Goal: Information Seeking & Learning: Learn about a topic

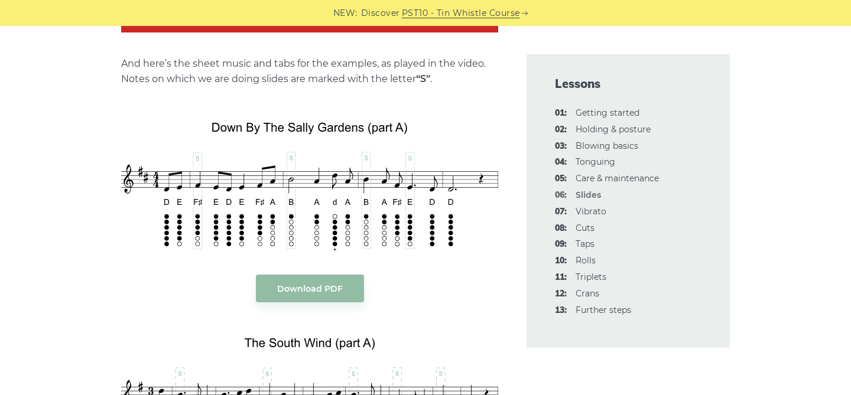
scroll to position [1337, 0]
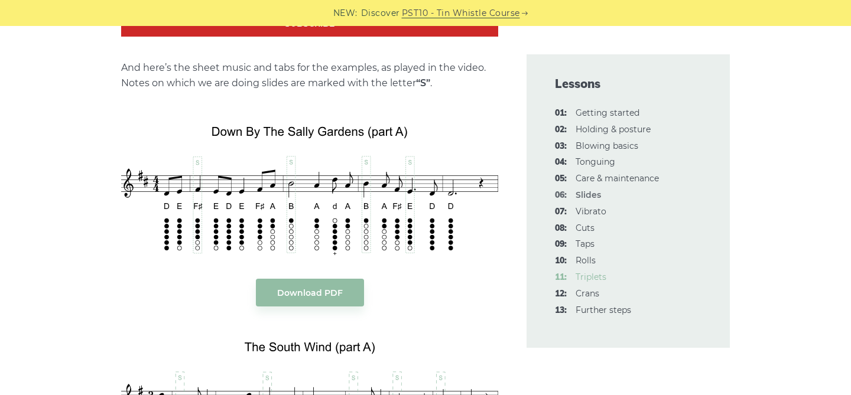
click at [590, 280] on link "11: Triplets" at bounding box center [591, 277] width 31 height 11
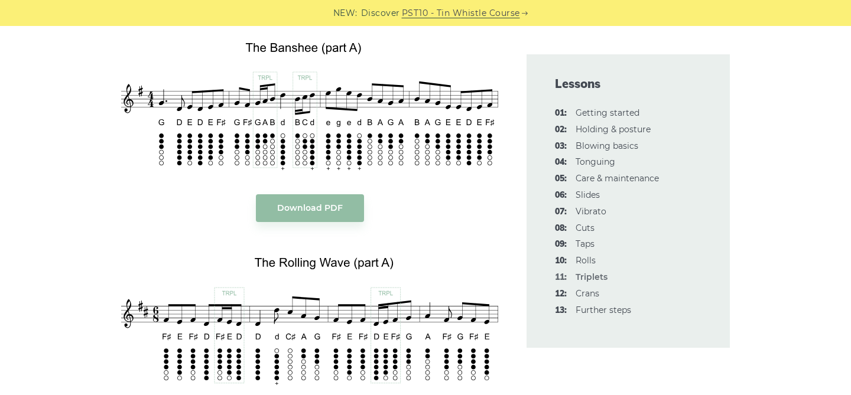
scroll to position [1591, 0]
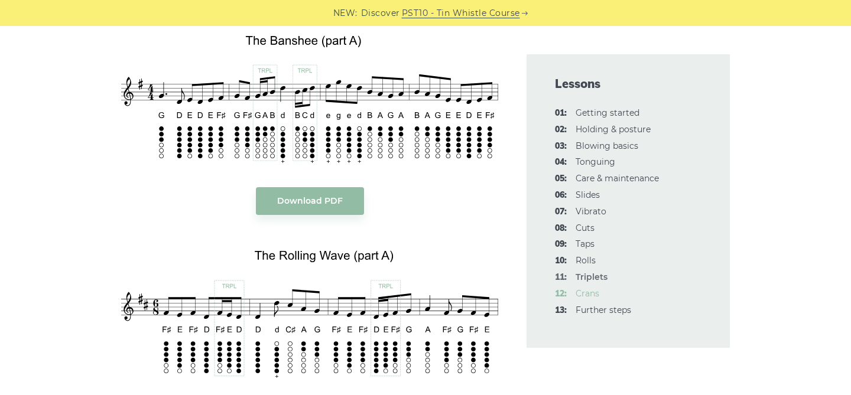
click at [590, 296] on link "12: Crans" at bounding box center [588, 293] width 24 height 11
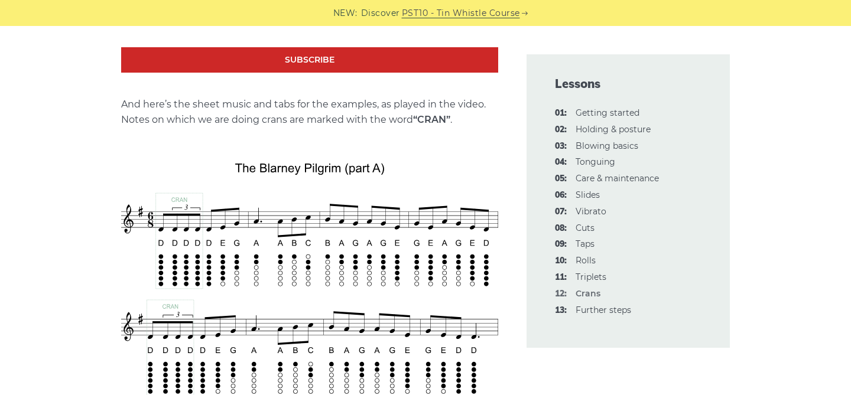
scroll to position [2395, 0]
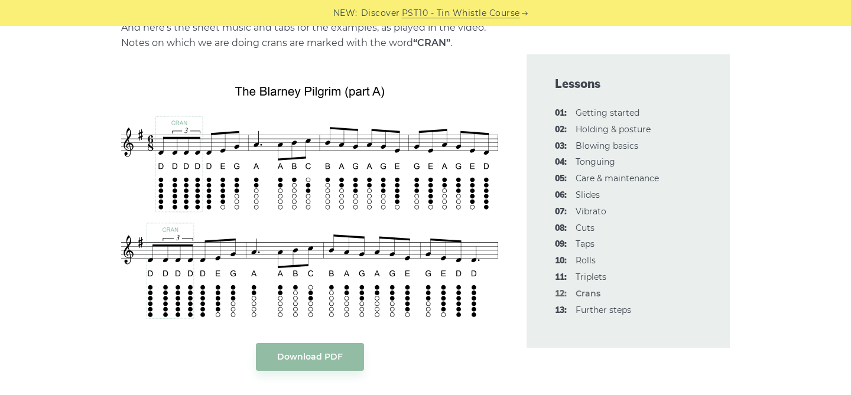
scroll to position [2461, 0]
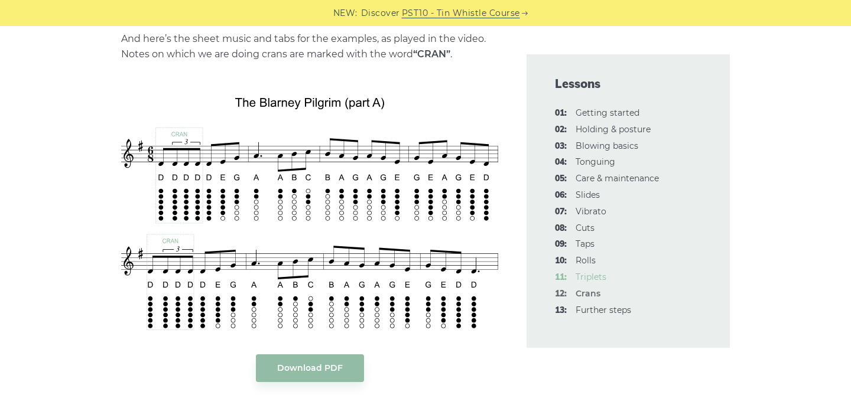
click at [589, 278] on link "11: Triplets" at bounding box center [591, 277] width 31 height 11
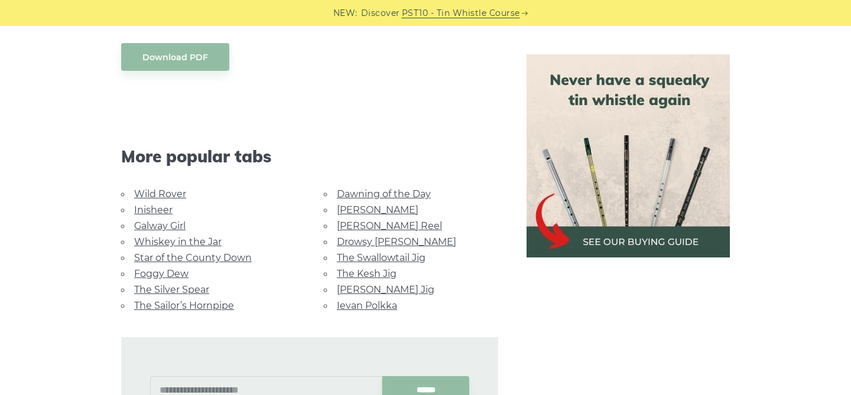
scroll to position [626, 0]
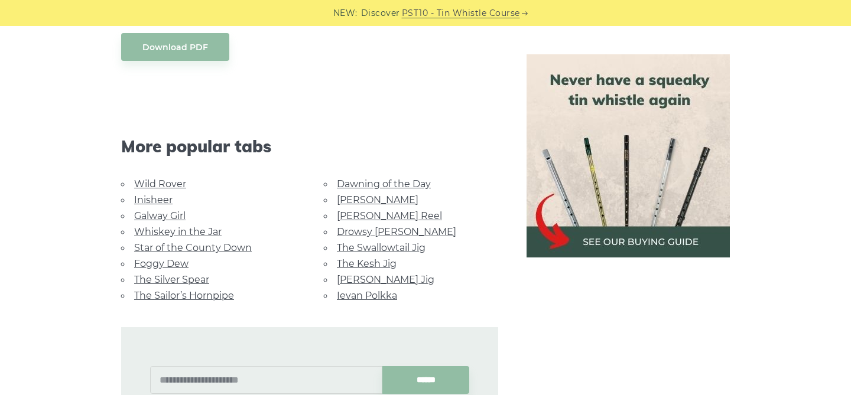
click at [362, 258] on link "The Kesh Jig" at bounding box center [367, 263] width 60 height 11
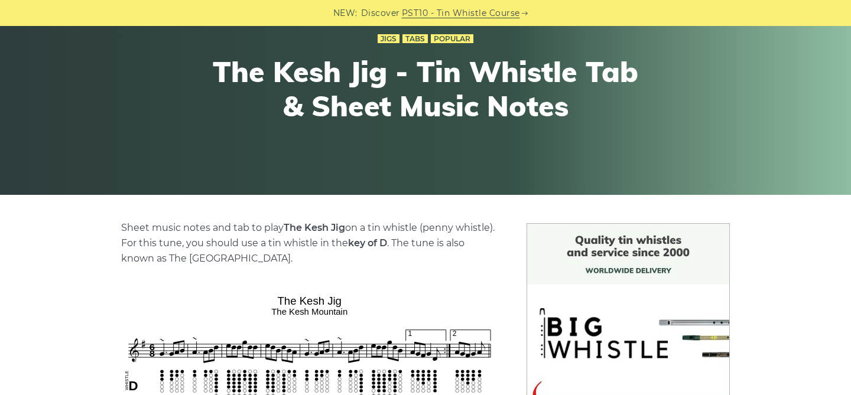
scroll to position [29, 0]
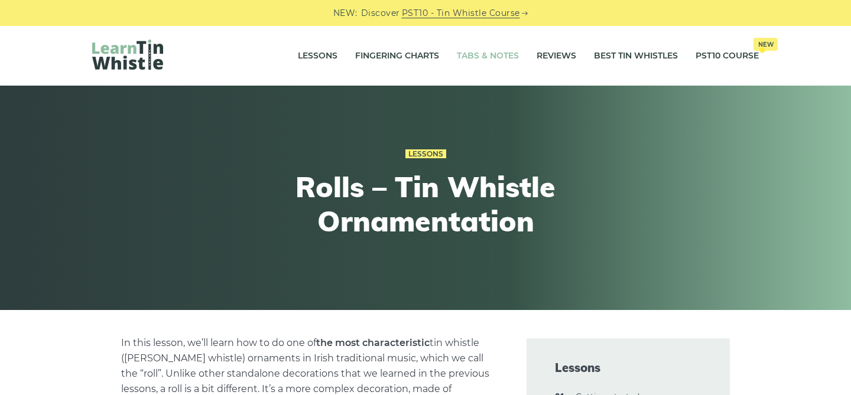
click at [479, 55] on link "Tabs & Notes" at bounding box center [488, 56] width 62 height 30
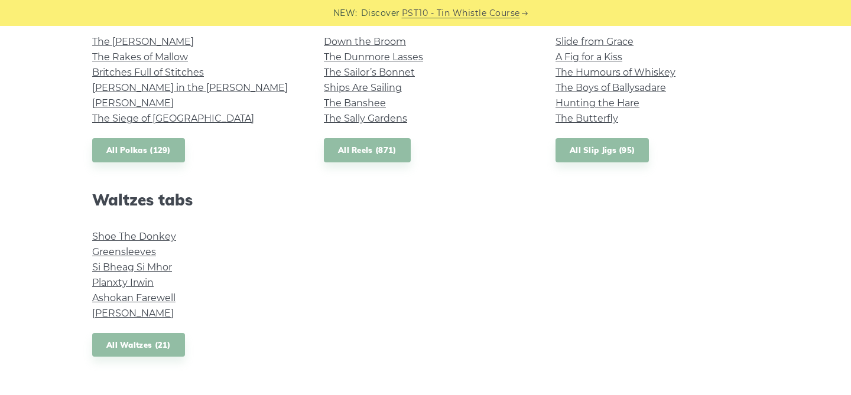
scroll to position [902, 0]
click at [586, 151] on link "All Slip Jigs (95)" at bounding box center [601, 151] width 93 height 24
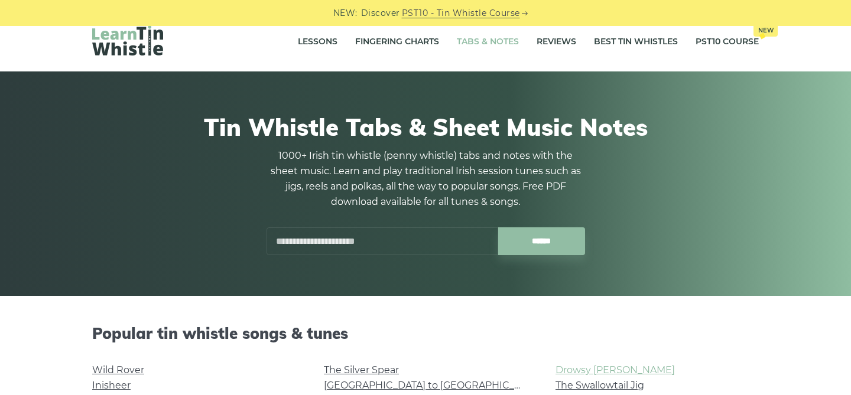
scroll to position [0, 0]
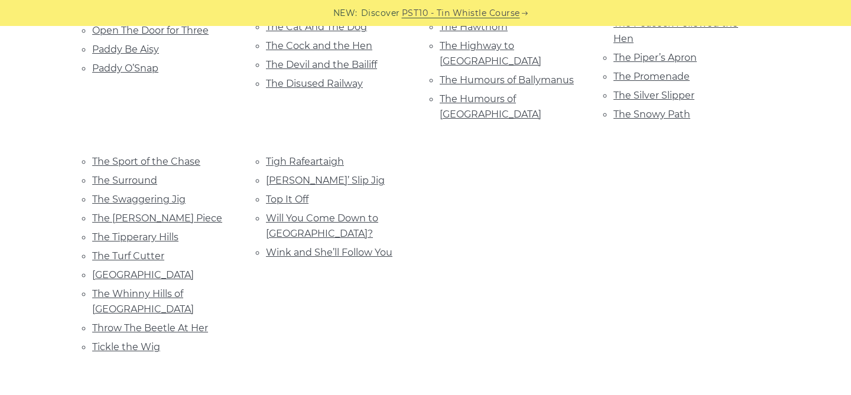
scroll to position [754, 0]
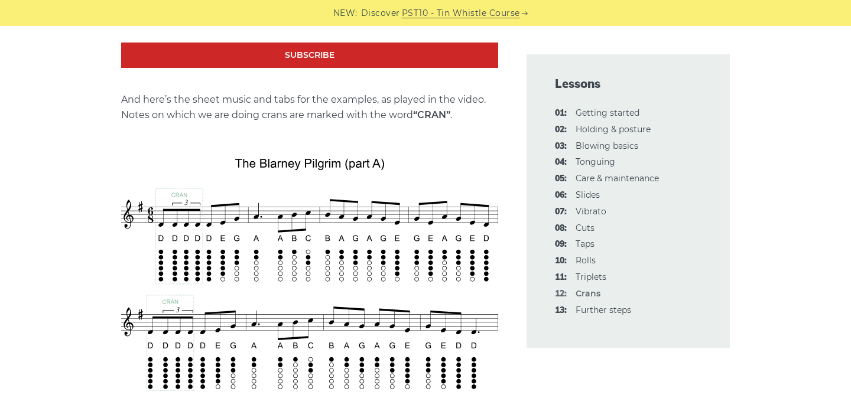
scroll to position [2422, 0]
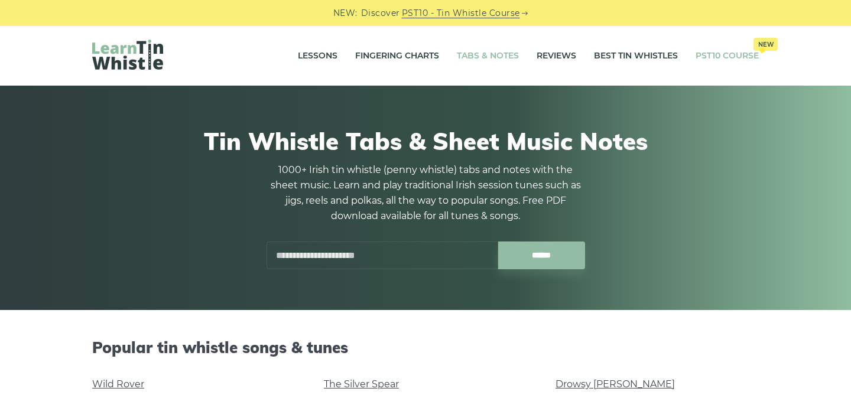
click at [713, 61] on link "PST10 Course New" at bounding box center [727, 56] width 63 height 30
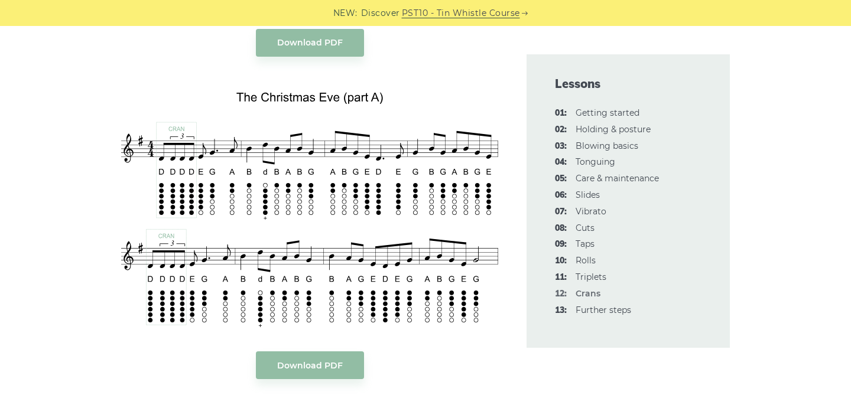
scroll to position [2789, 0]
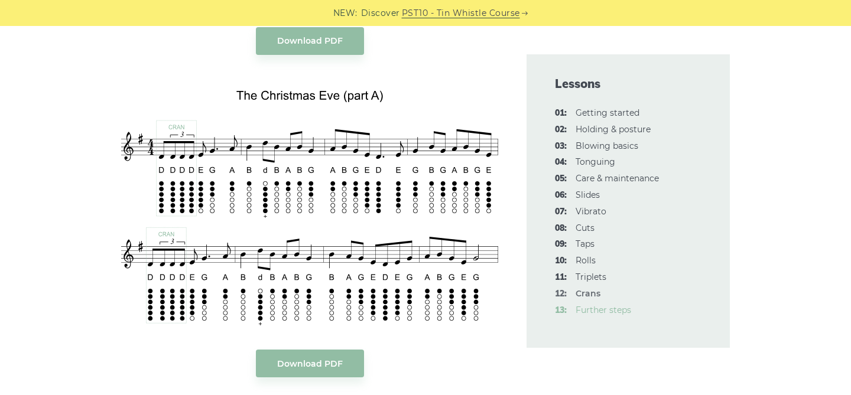
click at [599, 310] on link "13: Further steps" at bounding box center [604, 310] width 56 height 11
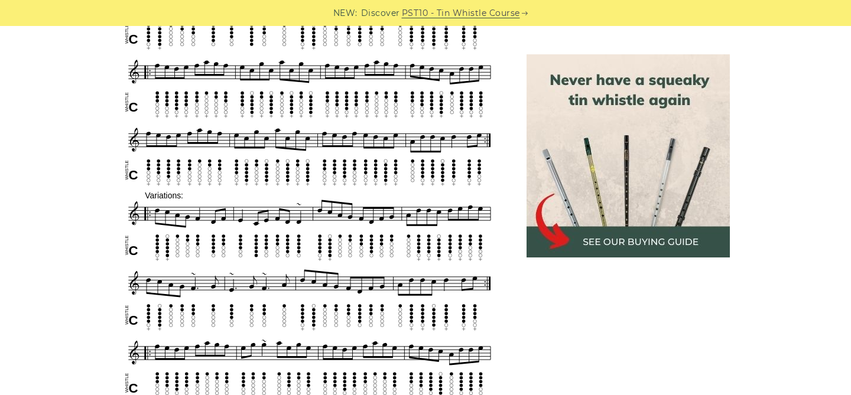
scroll to position [530, 0]
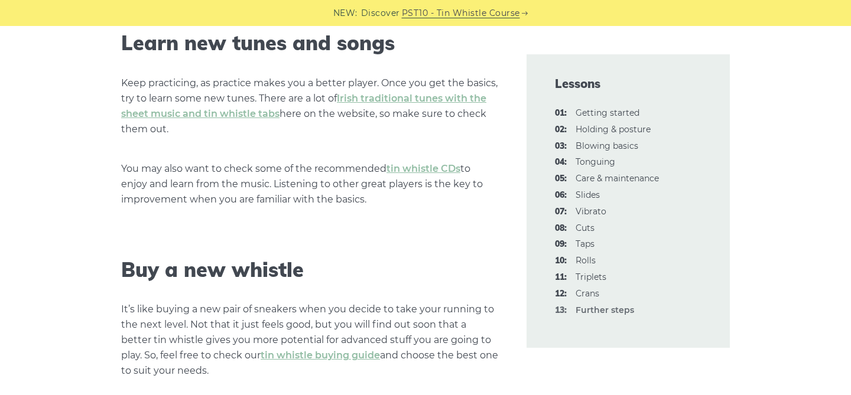
scroll to position [1474, 0]
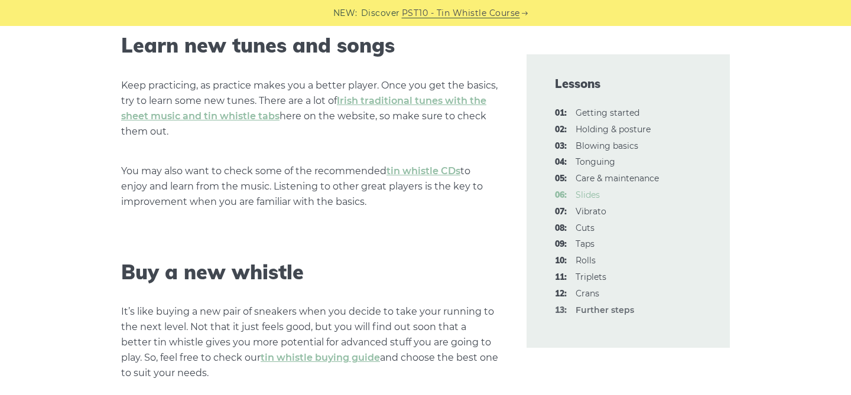
click at [590, 196] on link "06: Slides" at bounding box center [588, 195] width 24 height 11
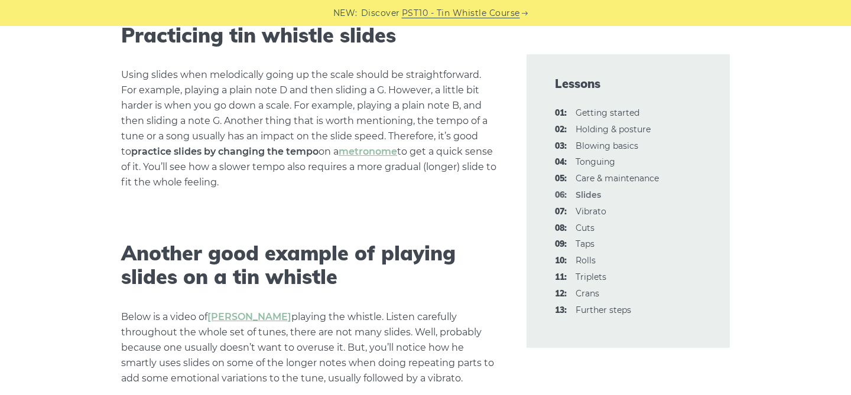
scroll to position [2195, 0]
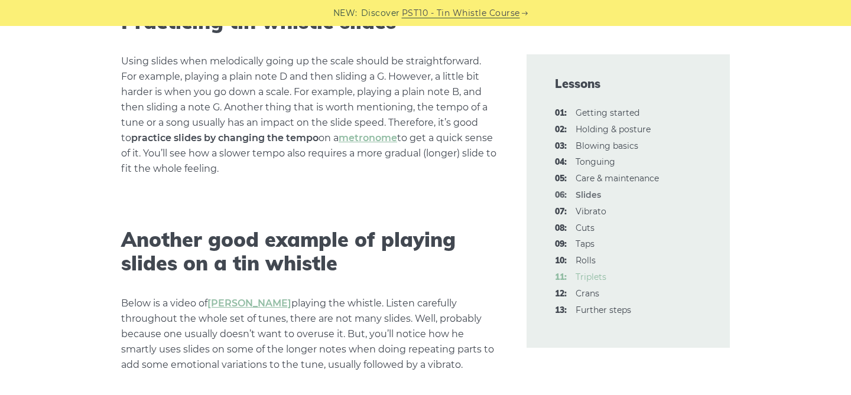
click at [596, 280] on link "11: Triplets" at bounding box center [591, 277] width 31 height 11
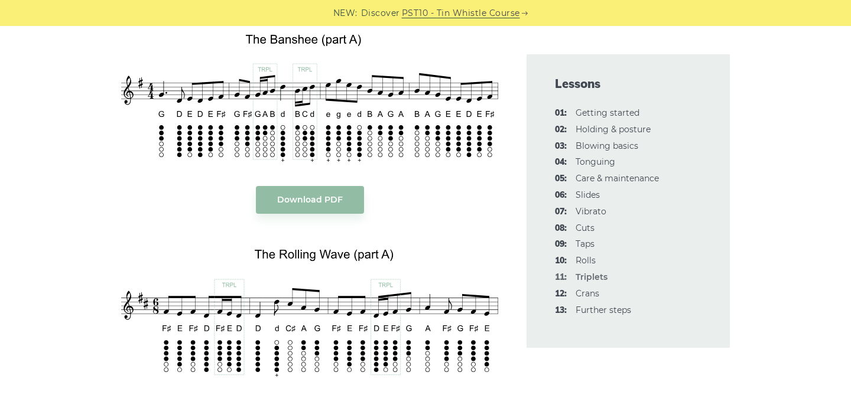
scroll to position [1596, 0]
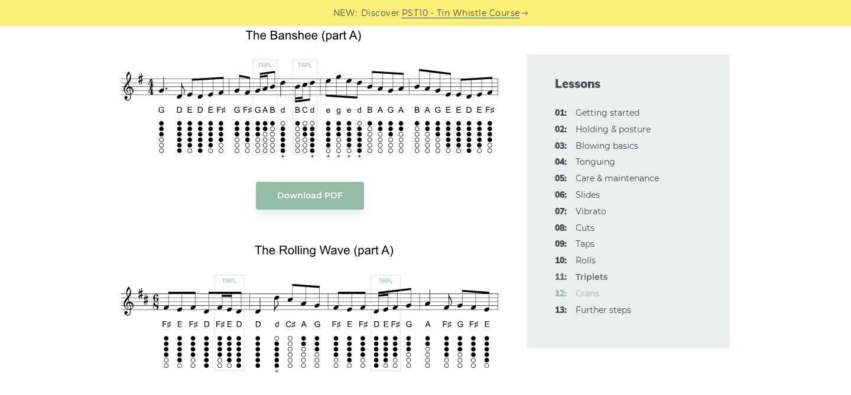
click at [594, 294] on link "12: Crans" at bounding box center [588, 293] width 24 height 11
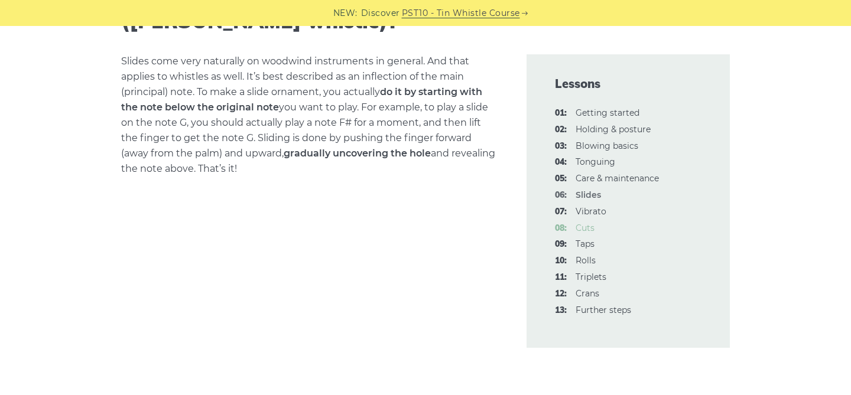
click at [587, 231] on link "08: Cuts" at bounding box center [585, 228] width 19 height 11
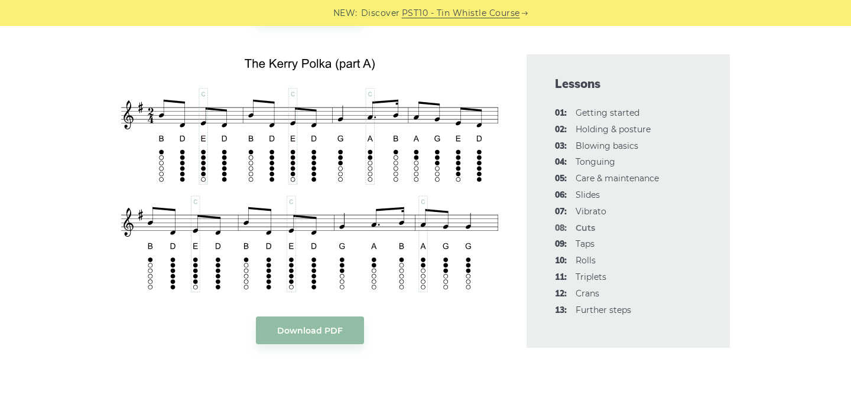
scroll to position [2639, 0]
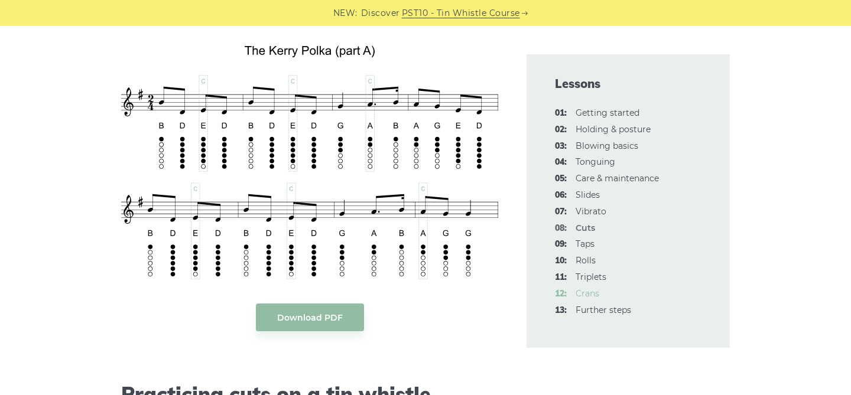
click at [580, 293] on link "12: Crans" at bounding box center [588, 293] width 24 height 11
